Goal: Information Seeking & Learning: Compare options

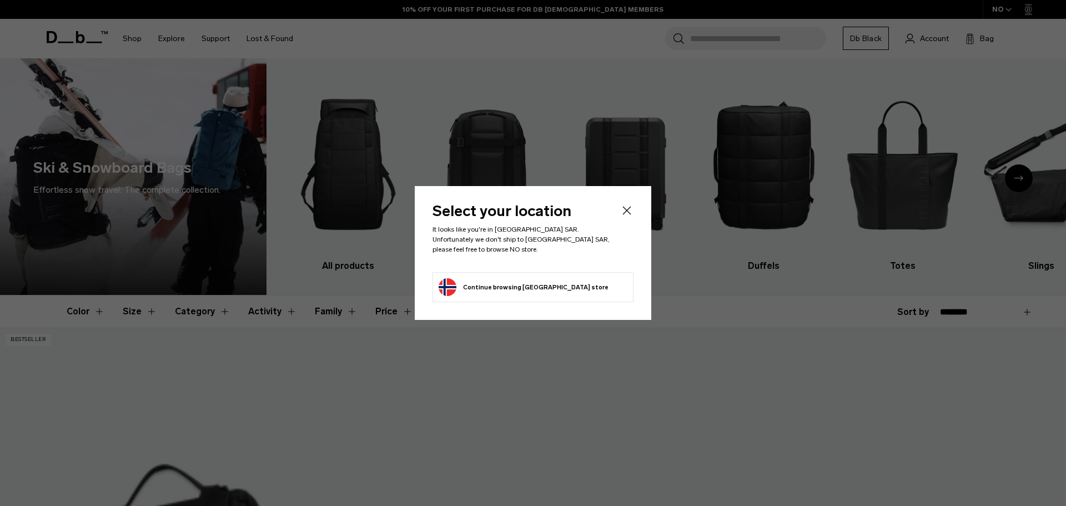
click at [624, 214] on icon "Close" at bounding box center [626, 210] width 13 height 13
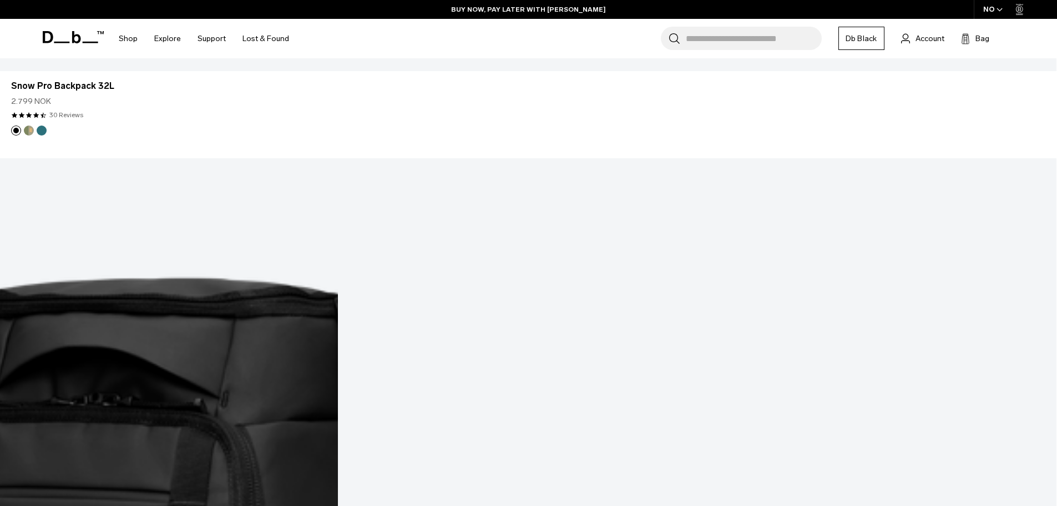
scroll to position [3941, 0]
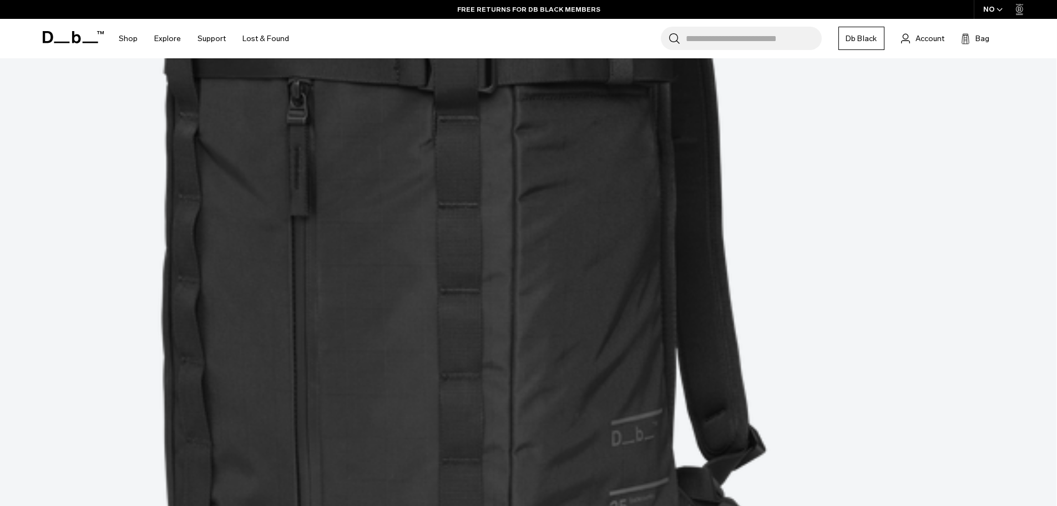
scroll to position [6854, 0]
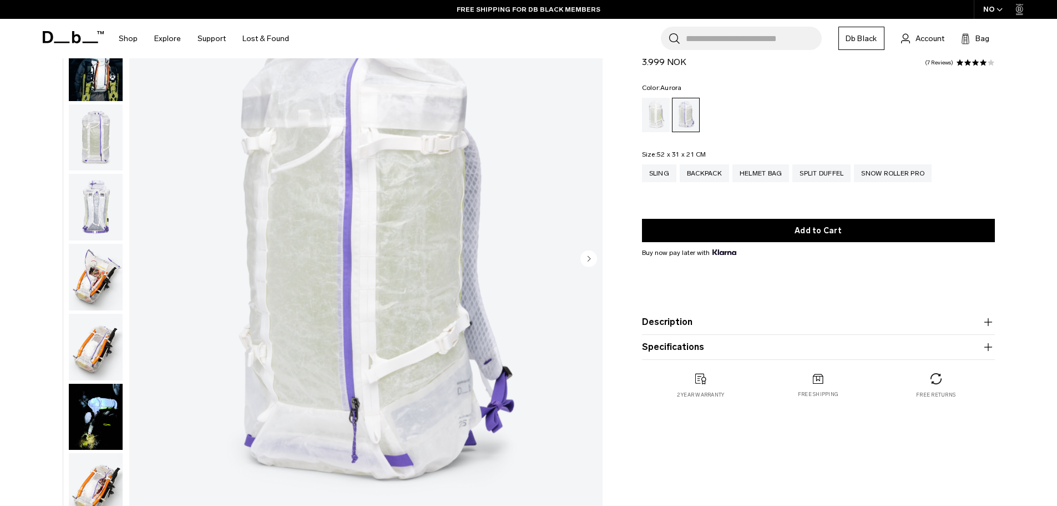
scroll to position [56, 0]
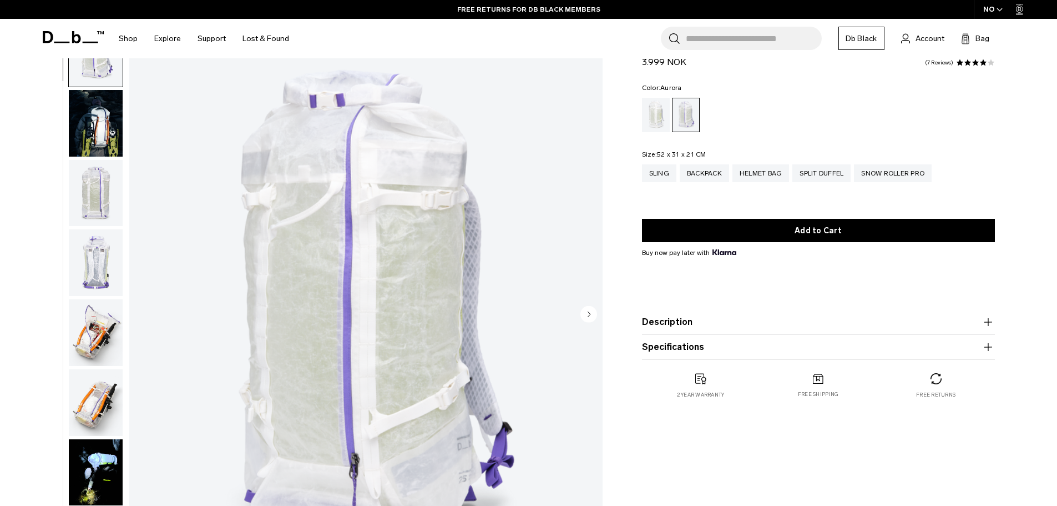
drag, startPoint x: 689, startPoint y: 64, endPoint x: 643, endPoint y: 61, distance: 45.6
click at [643, 61] on div "Weigh Lighter Backpack 25L 3.999 NOK 4.0 star rating 7 Reviews" at bounding box center [818, 52] width 353 height 33
copy span "3.999 NOK"
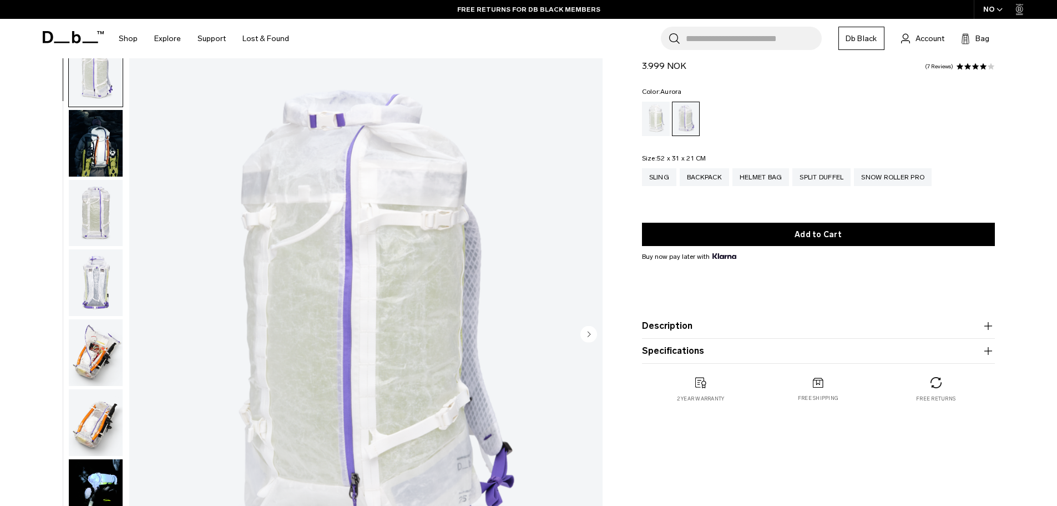
scroll to position [0, 0]
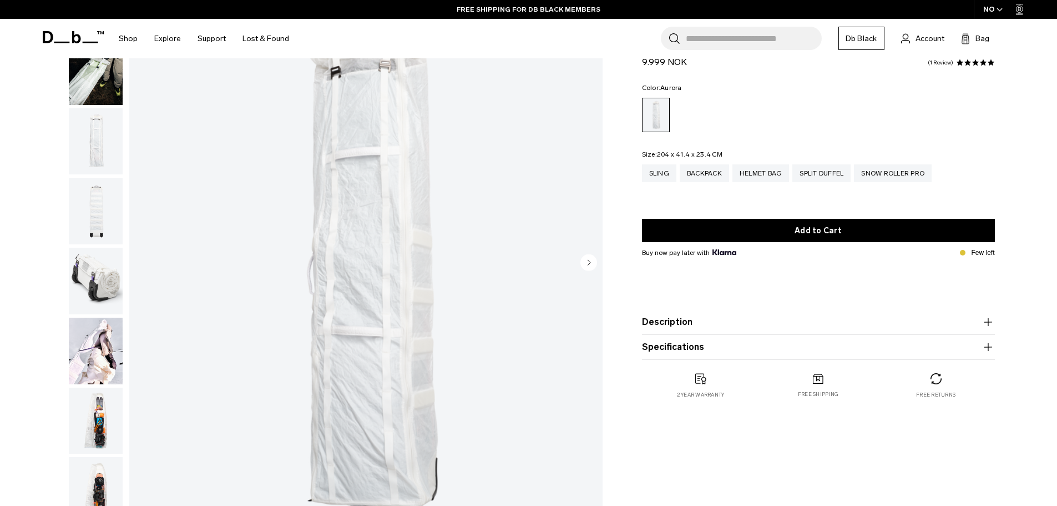
scroll to position [167, 0]
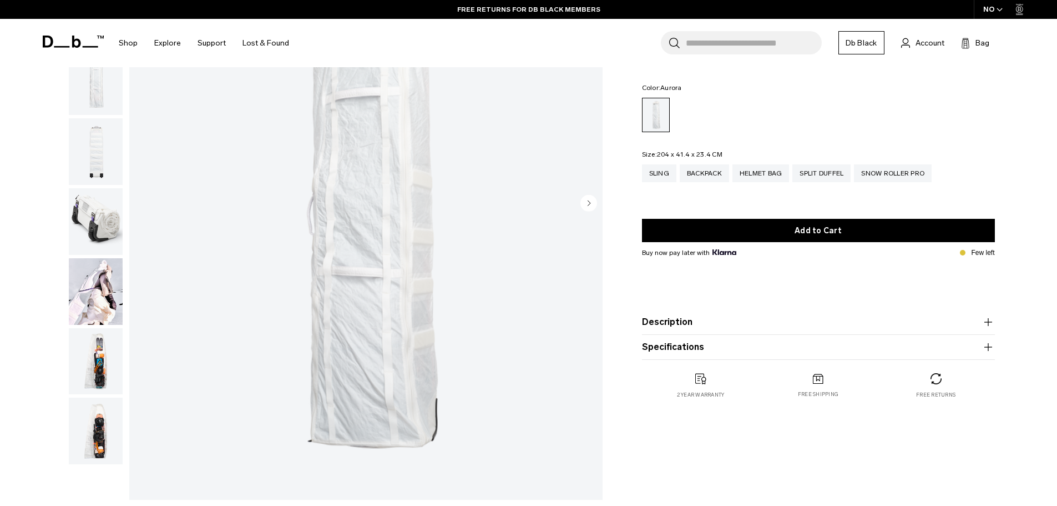
click at [106, 228] on img "button" at bounding box center [96, 221] width 54 height 67
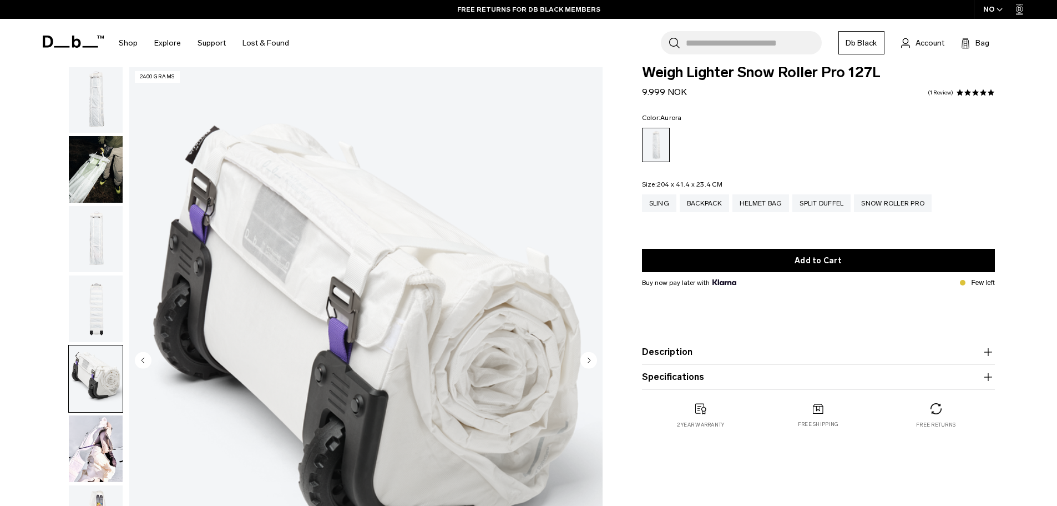
scroll to position [0, 0]
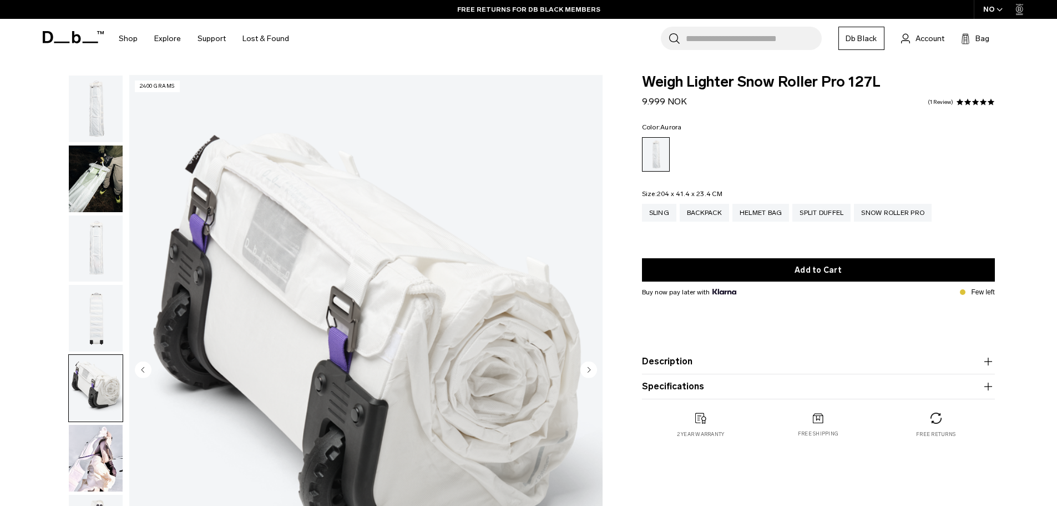
click at [103, 226] on img "button" at bounding box center [96, 248] width 54 height 67
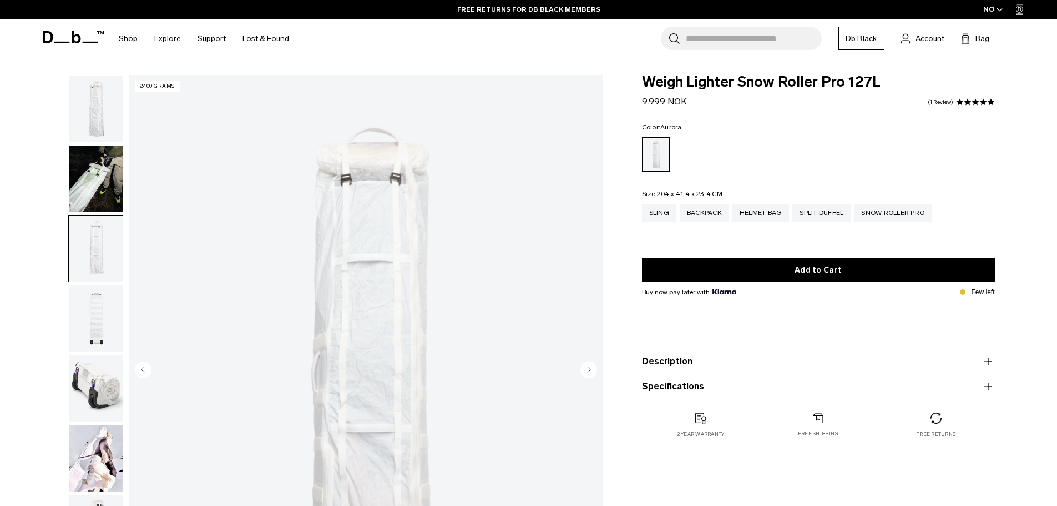
click at [88, 341] on img "button" at bounding box center [96, 318] width 54 height 67
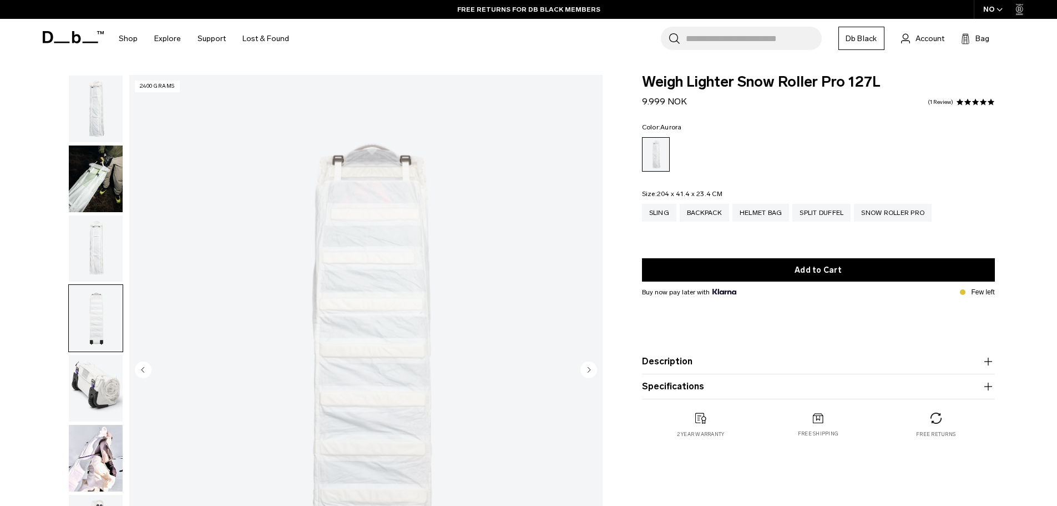
click at [93, 380] on img "button" at bounding box center [96, 388] width 54 height 67
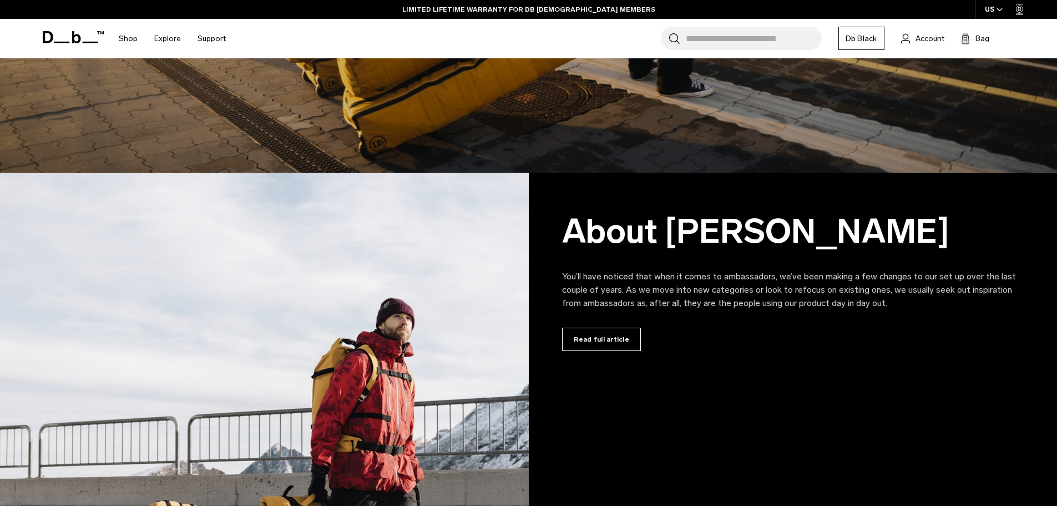
scroll to position [1066, 0]
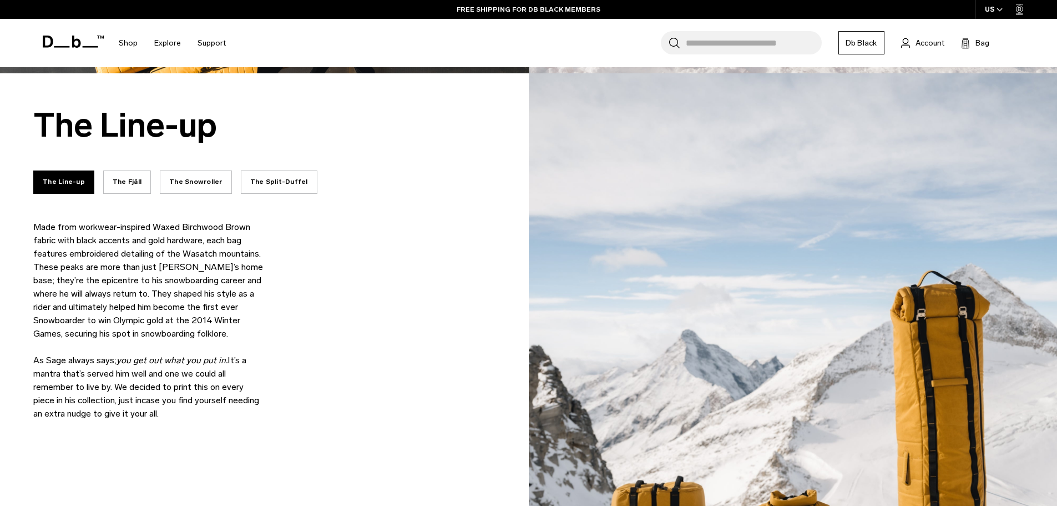
scroll to position [2787, 0]
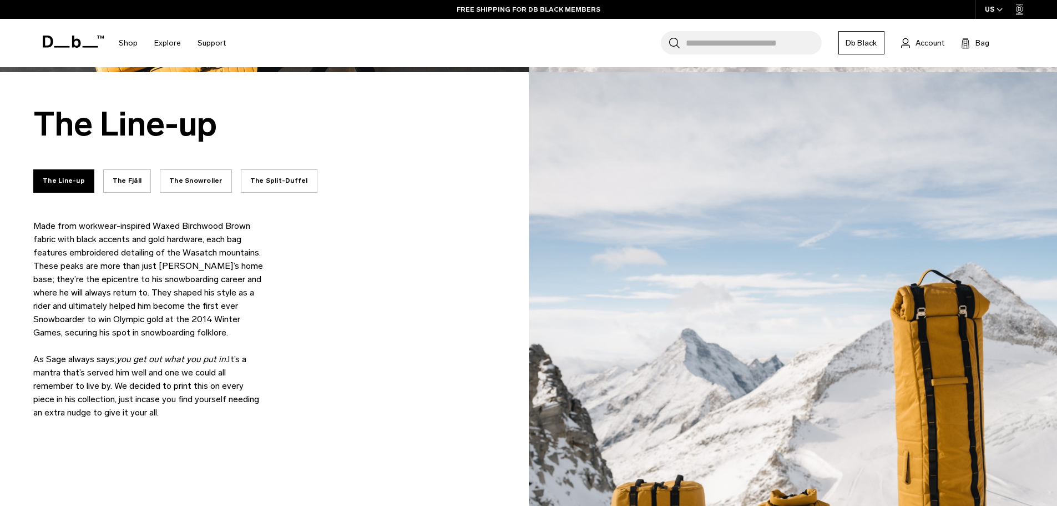
click at [128, 185] on button "The Fjäll" at bounding box center [127, 180] width 48 height 23
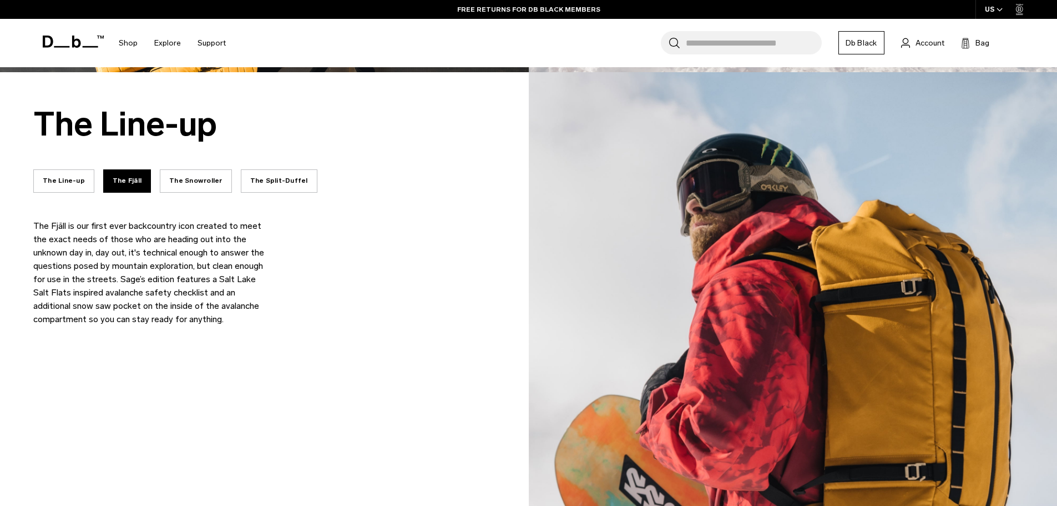
click at [186, 188] on button "The Snowroller" at bounding box center [196, 180] width 72 height 23
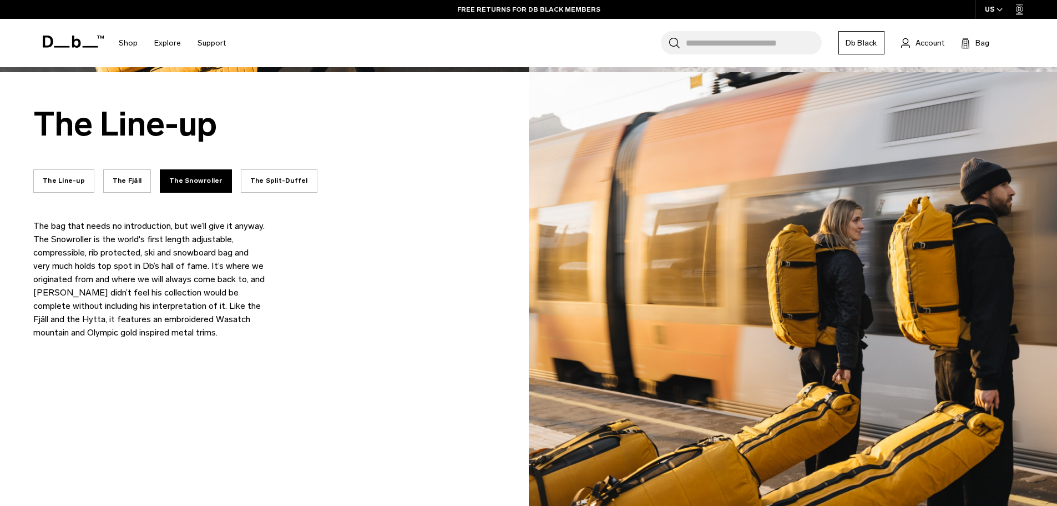
click at [248, 188] on button "The Split-Duffel" at bounding box center [279, 180] width 77 height 23
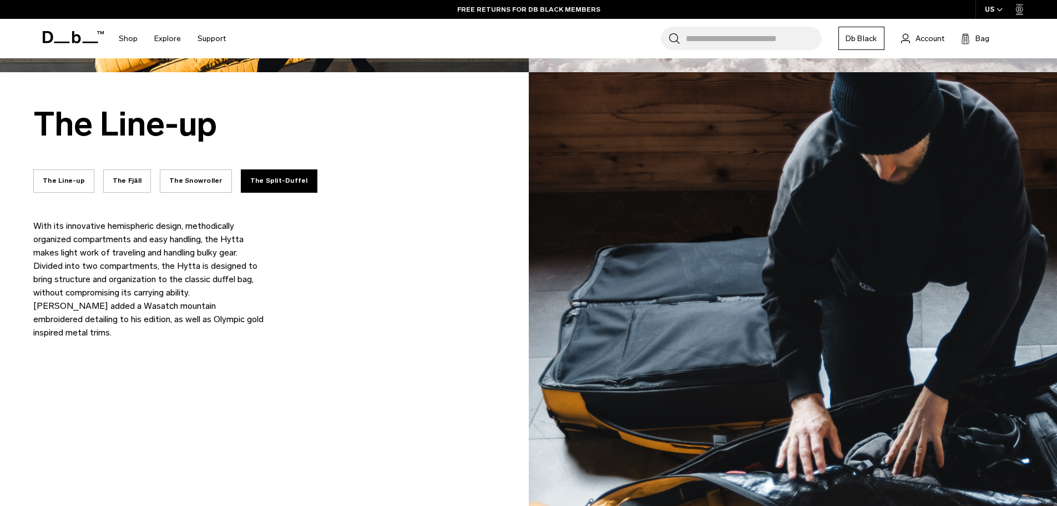
click at [143, 180] on button "The Fjäll" at bounding box center [127, 180] width 48 height 23
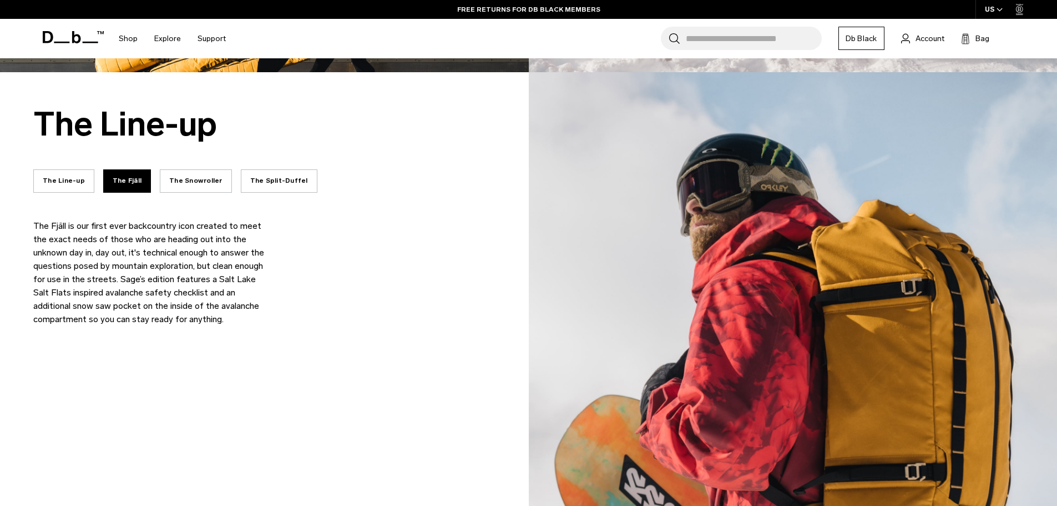
click at [77, 182] on button "The Line-up" at bounding box center [63, 180] width 61 height 23
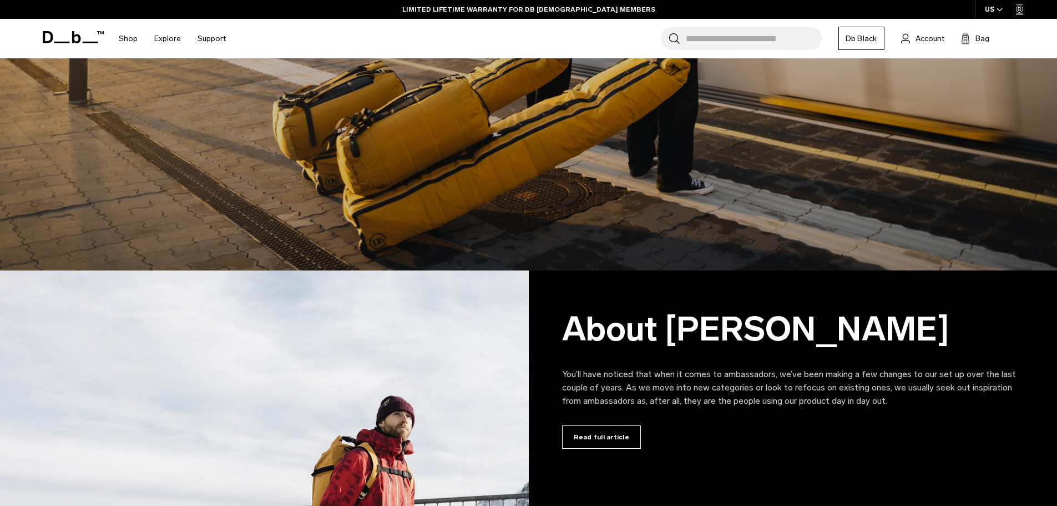
scroll to position [955, 0]
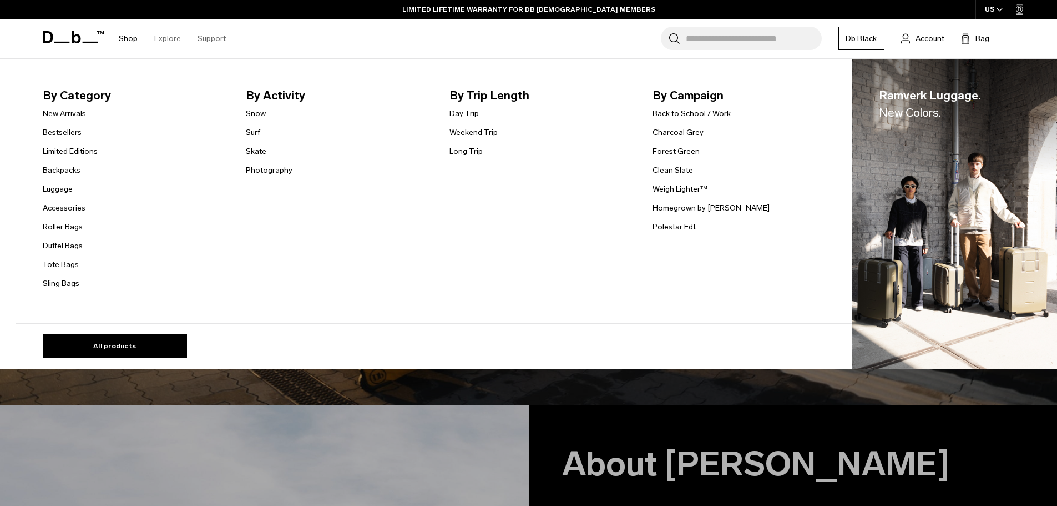
click at [135, 42] on link "Shop" at bounding box center [128, 38] width 19 height 39
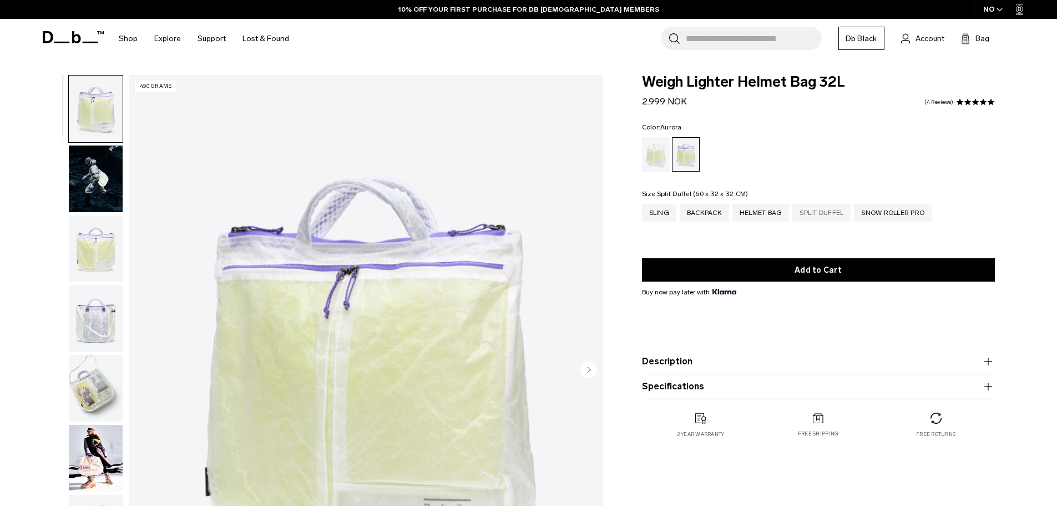
click at [841, 210] on div "Split Duffel" at bounding box center [822, 213] width 58 height 18
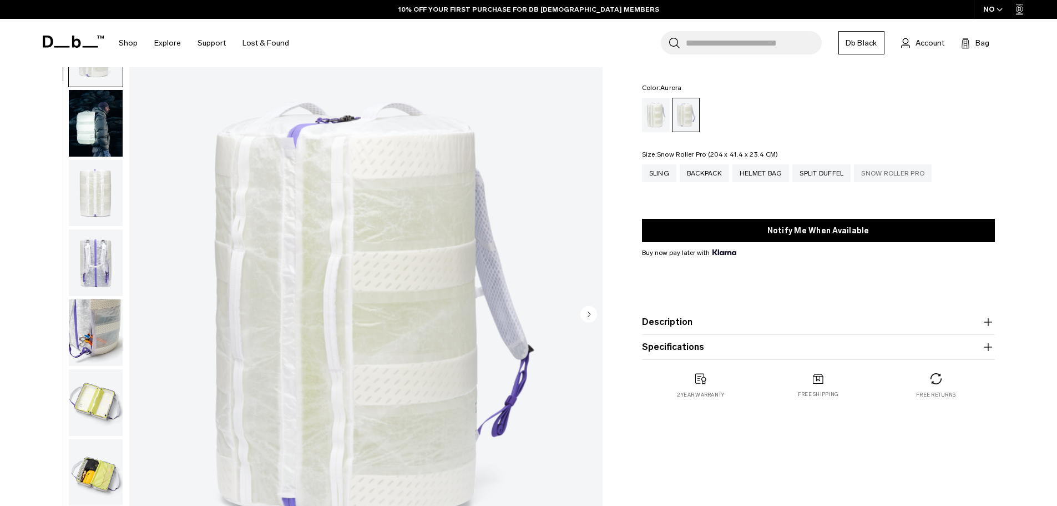
click at [894, 178] on div "Snow Roller Pro" at bounding box center [893, 173] width 78 height 18
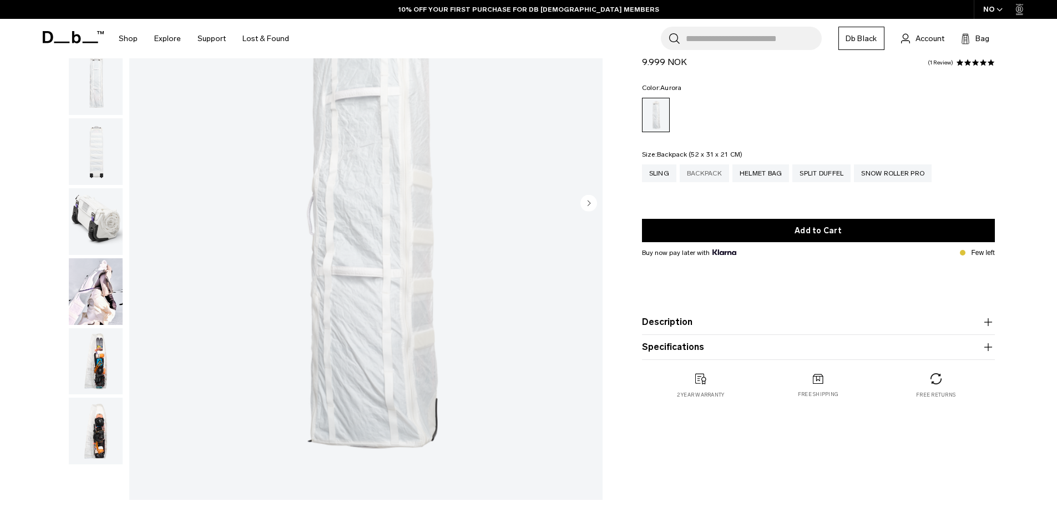
click at [697, 172] on div "Backpack" at bounding box center [704, 173] width 49 height 18
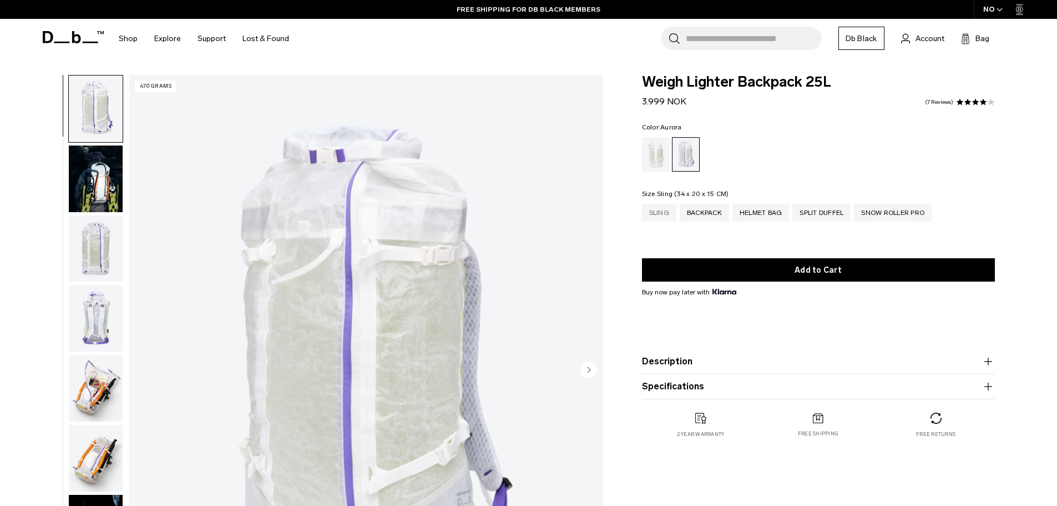
click at [662, 215] on div "Sling" at bounding box center [659, 213] width 34 height 18
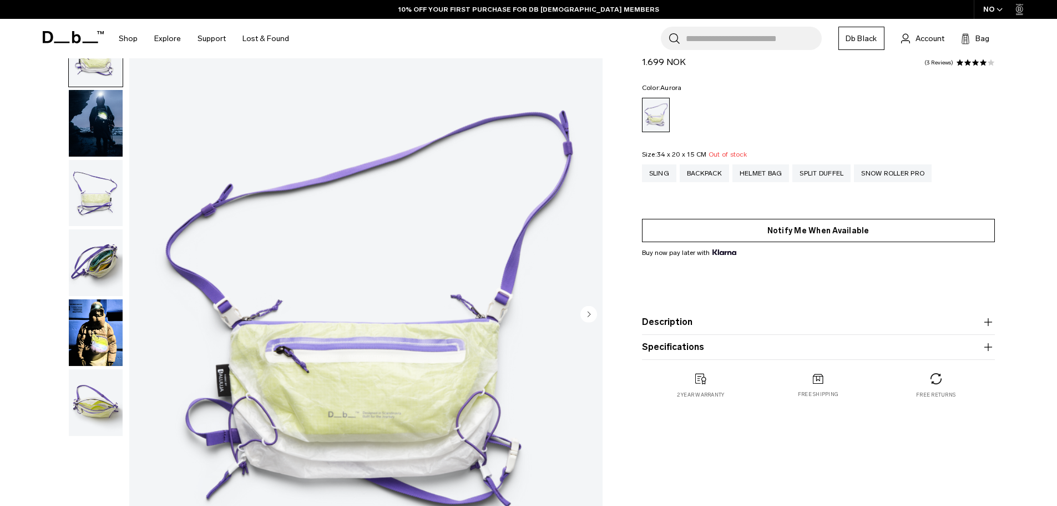
click at [750, 233] on button "Notify Me When Available" at bounding box center [818, 230] width 353 height 23
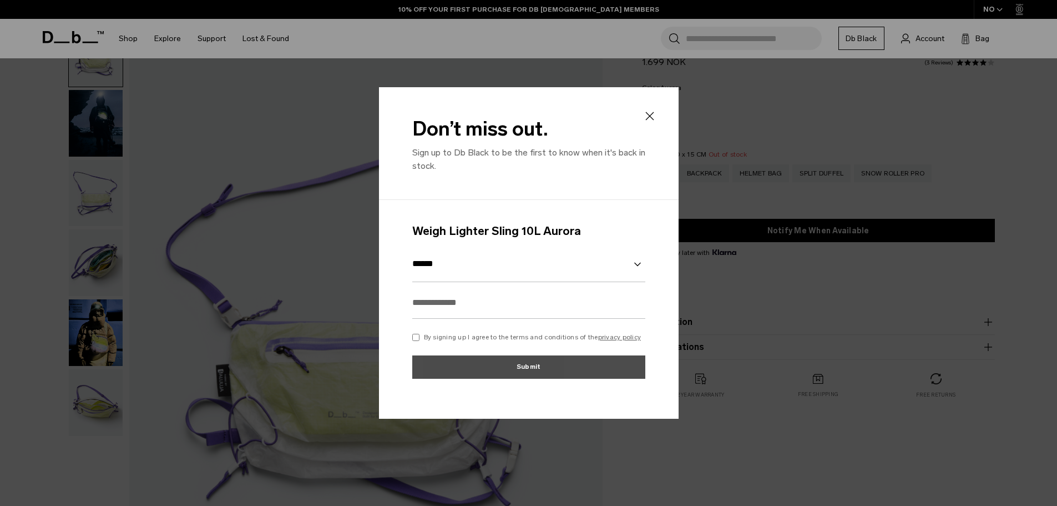
click at [456, 269] on select "******" at bounding box center [528, 264] width 233 height 36
click at [456, 303] on input "text" at bounding box center [528, 302] width 233 height 32
type input "**********"
click at [487, 280] on select "******" at bounding box center [528, 264] width 233 height 36
click at [478, 270] on select "******" at bounding box center [528, 264] width 233 height 36
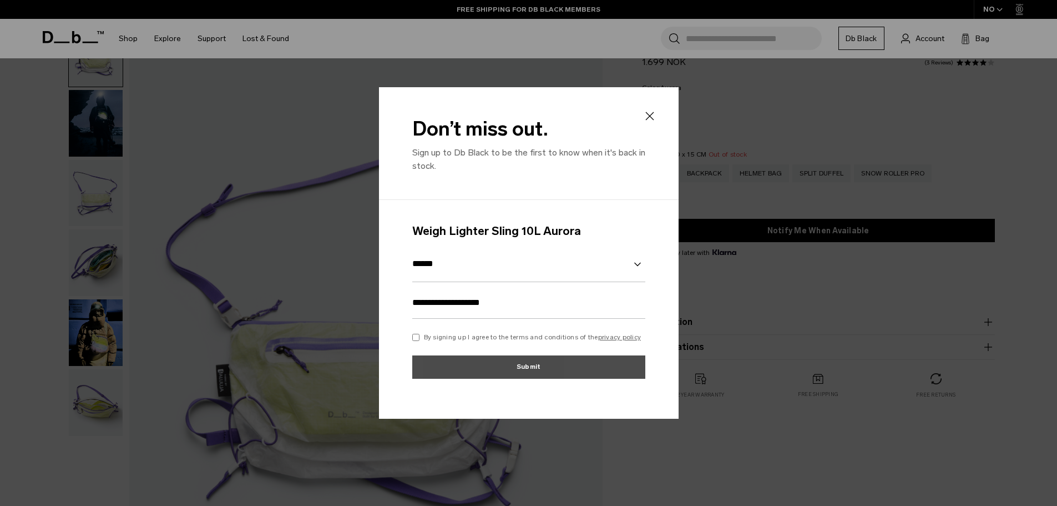
click at [457, 274] on select "******" at bounding box center [528, 264] width 233 height 36
click at [412, 246] on select "******" at bounding box center [528, 264] width 233 height 36
click at [492, 364] on button "Submit" at bounding box center [528, 366] width 233 height 23
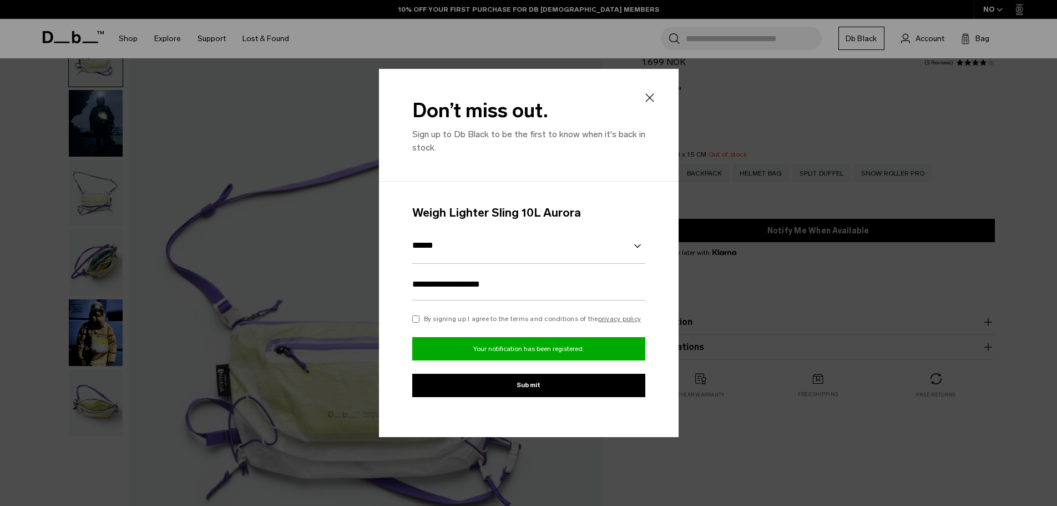
click at [651, 94] on icon at bounding box center [649, 97] width 13 height 13
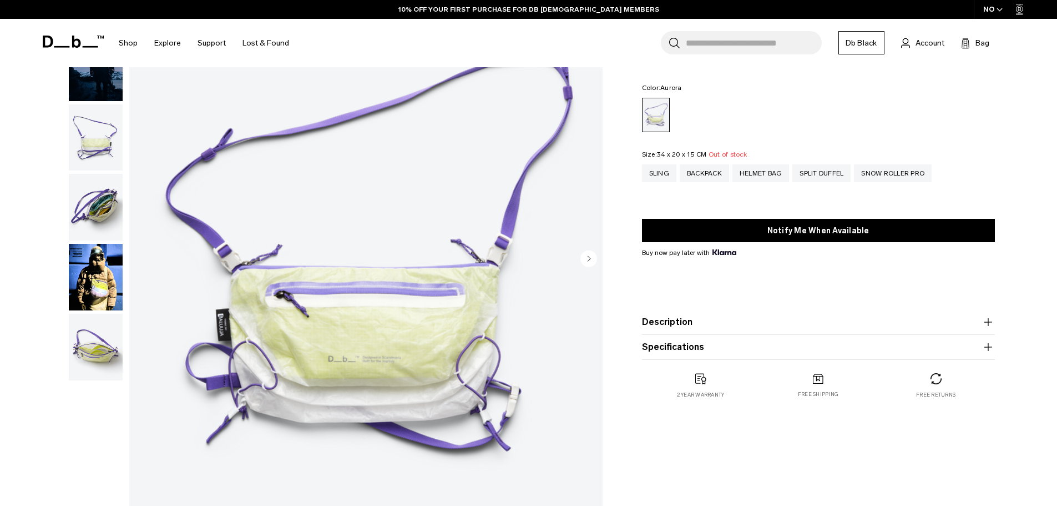
scroll to position [56, 0]
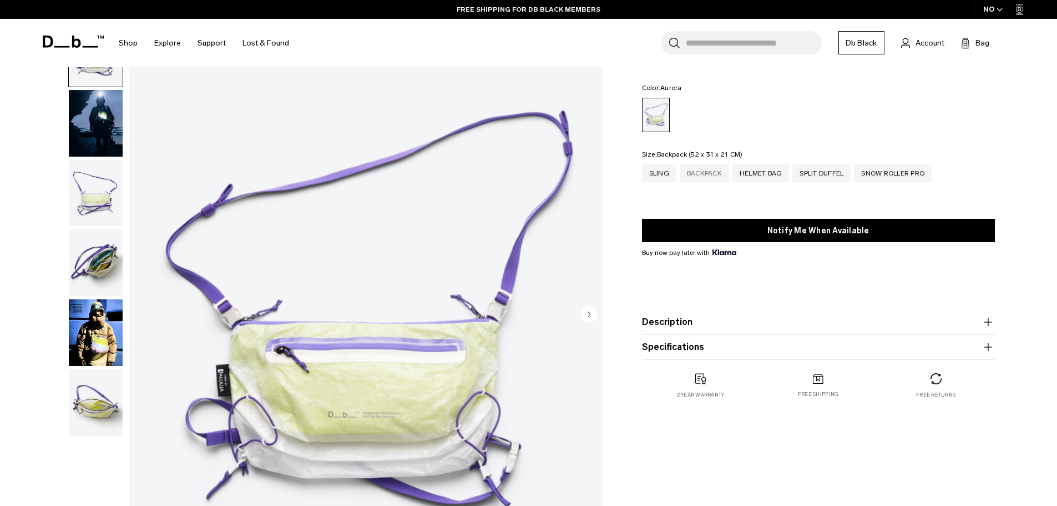
click at [704, 176] on div "Backpack" at bounding box center [704, 173] width 49 height 18
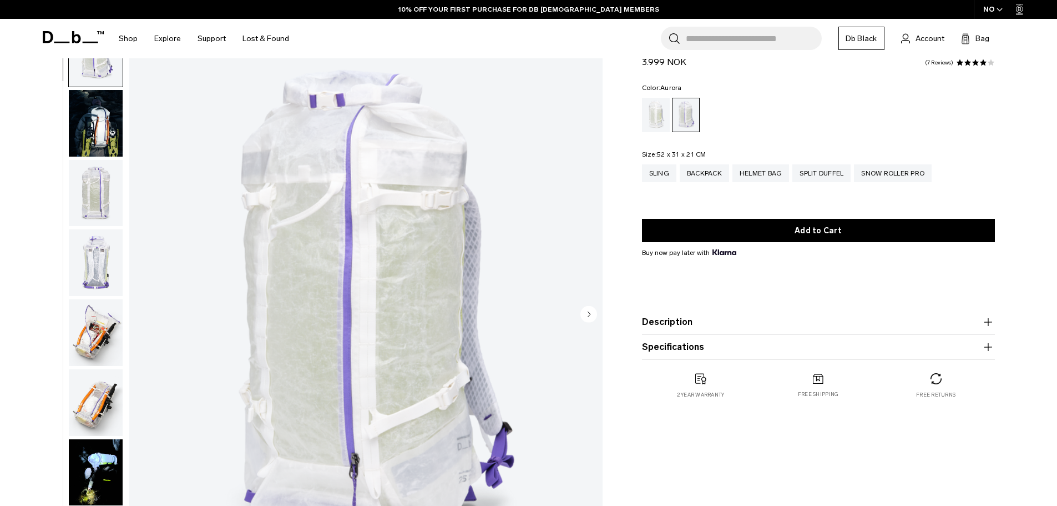
click at [106, 139] on img "button" at bounding box center [96, 123] width 54 height 67
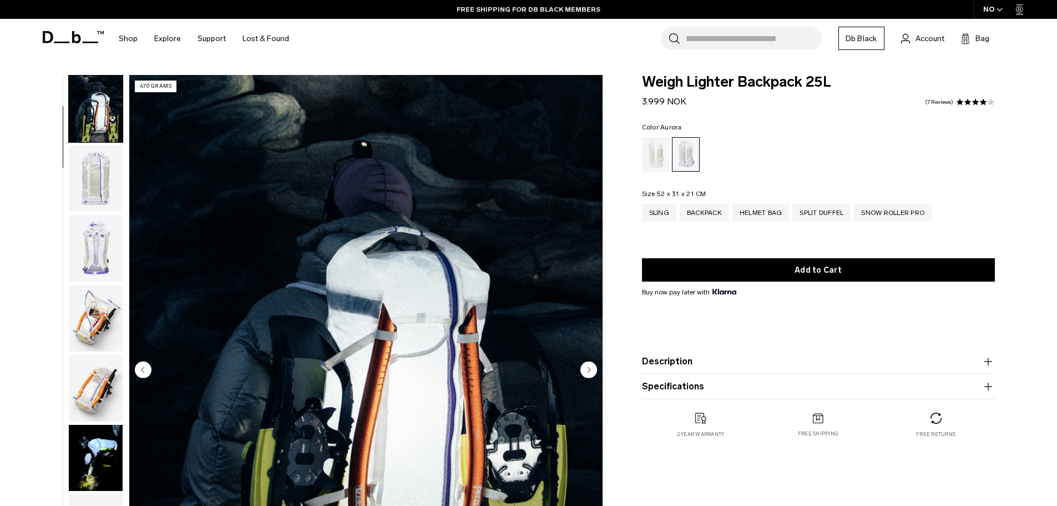
click at [118, 184] on img "button" at bounding box center [96, 178] width 54 height 67
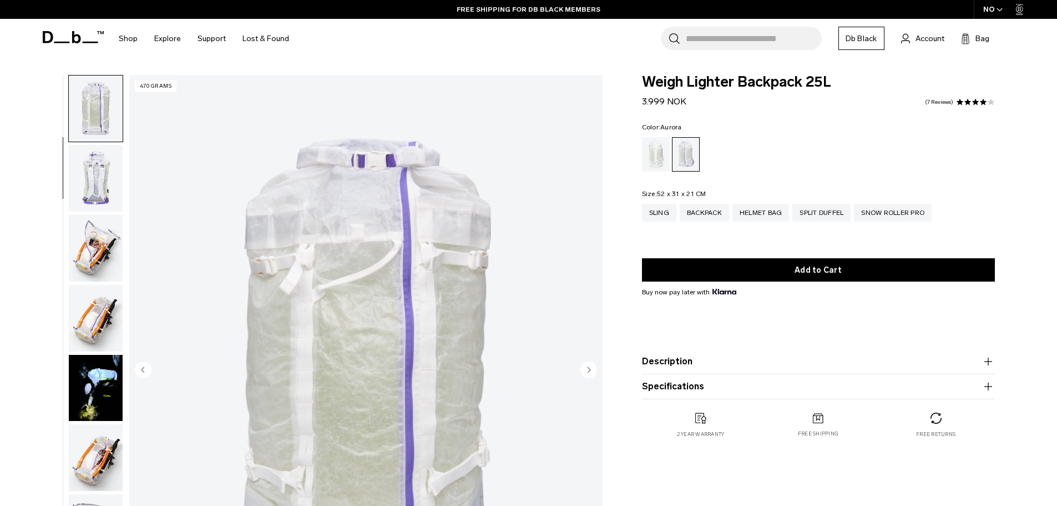
click at [107, 193] on img "button" at bounding box center [96, 178] width 54 height 67
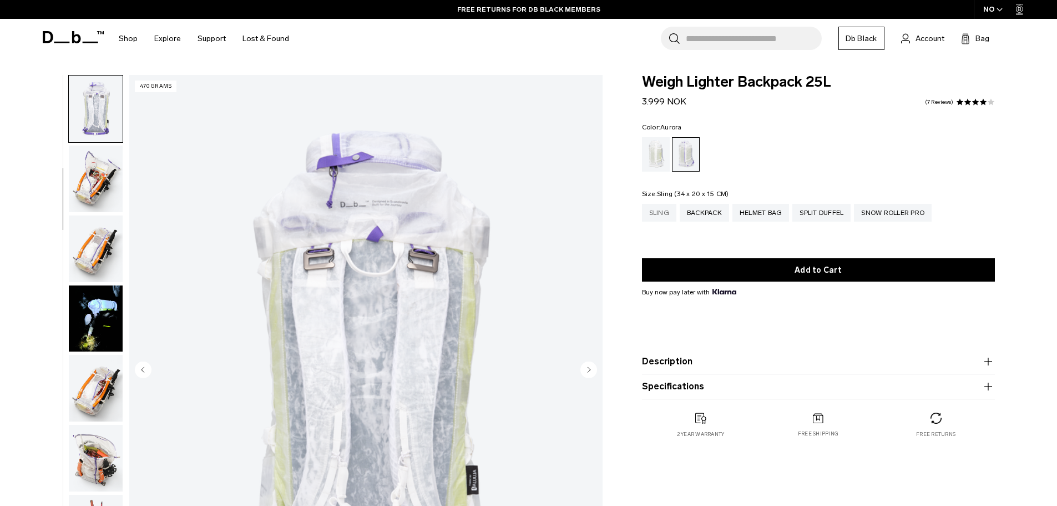
click at [656, 214] on div "Sling" at bounding box center [659, 213] width 34 height 18
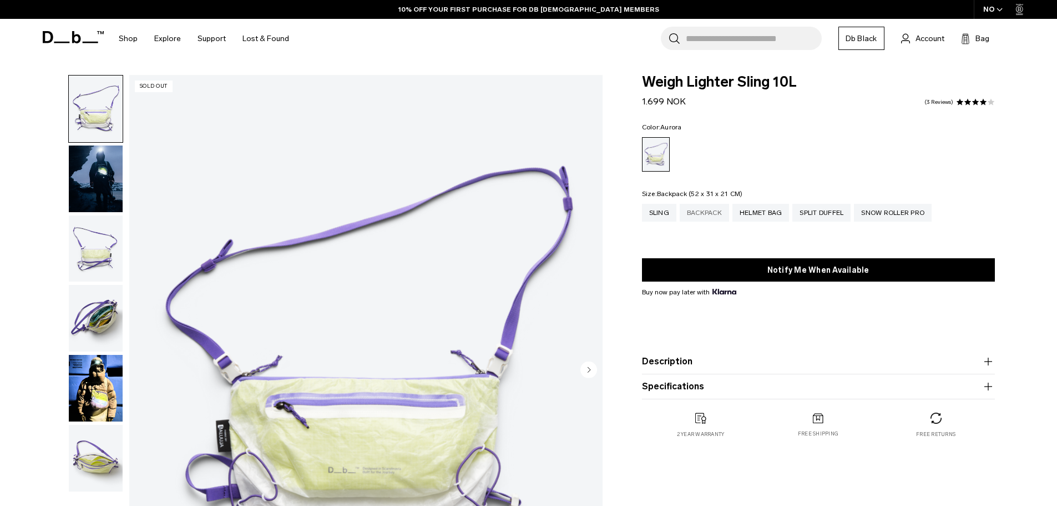
click at [695, 217] on div "Backpack" at bounding box center [704, 213] width 49 height 18
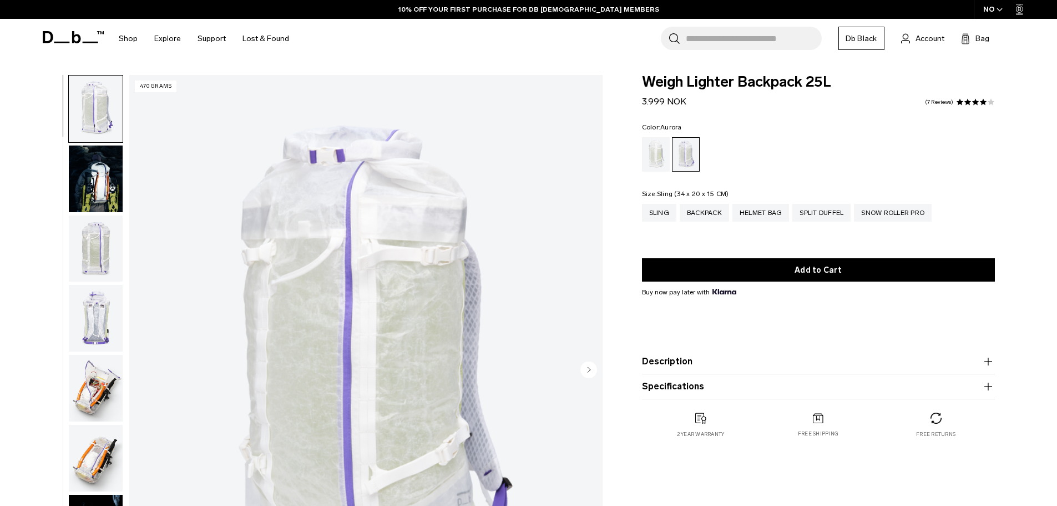
click at [664, 214] on div "Sling" at bounding box center [659, 213] width 34 height 18
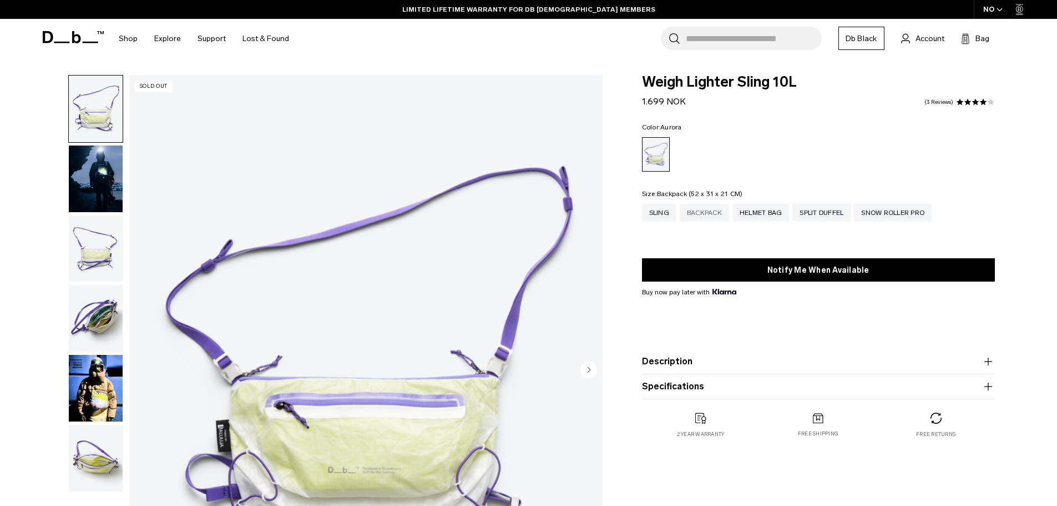
click at [719, 214] on div "Backpack" at bounding box center [704, 213] width 49 height 18
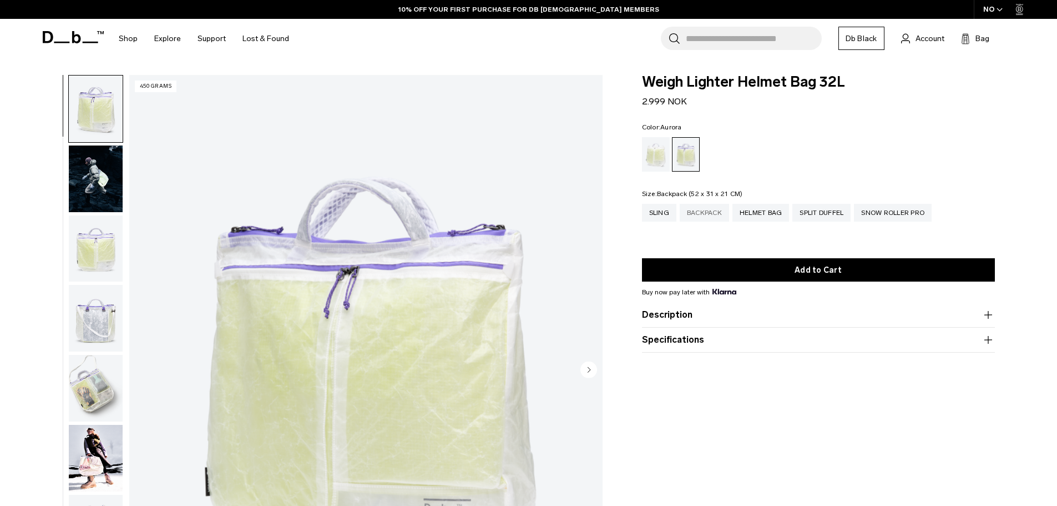
click at [708, 212] on div "Backpack" at bounding box center [704, 213] width 49 height 18
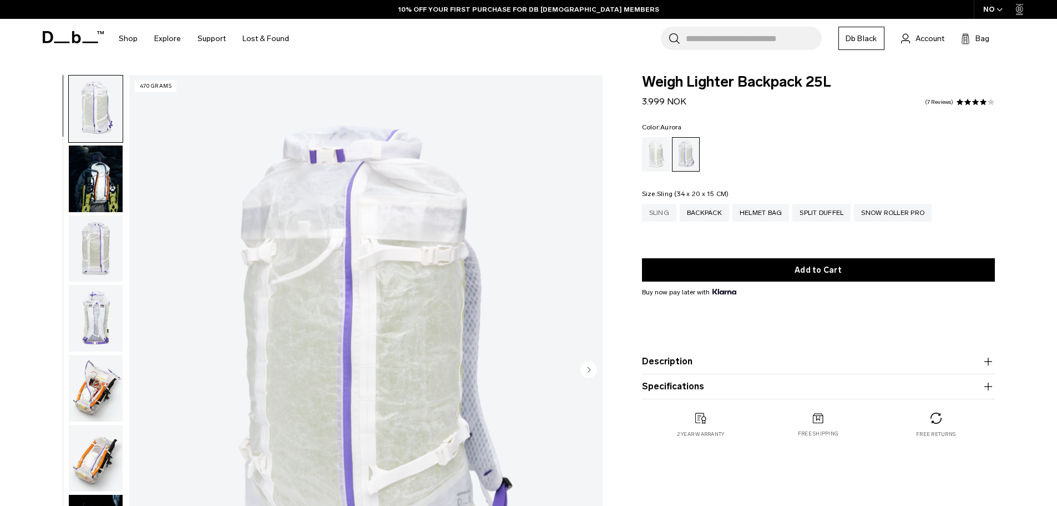
click at [646, 210] on div "Sling" at bounding box center [659, 213] width 34 height 18
